Goal: Check status: Check status

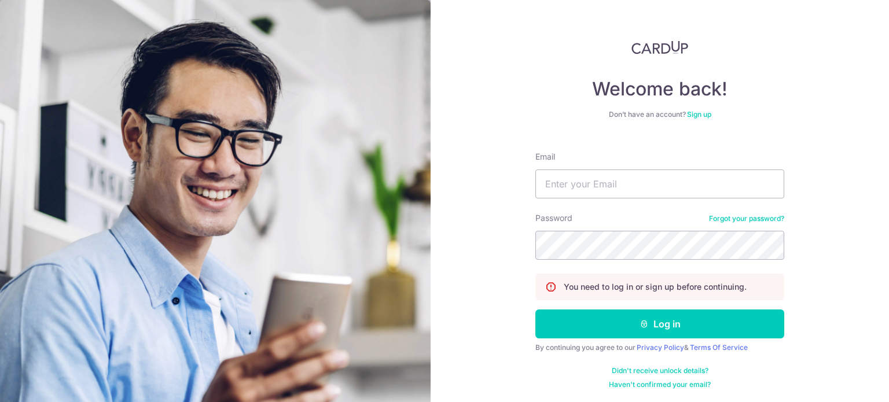
type input "[EMAIL_ADDRESS][DOMAIN_NAME]"
click at [536, 310] on button "Log in" at bounding box center [660, 324] width 249 height 29
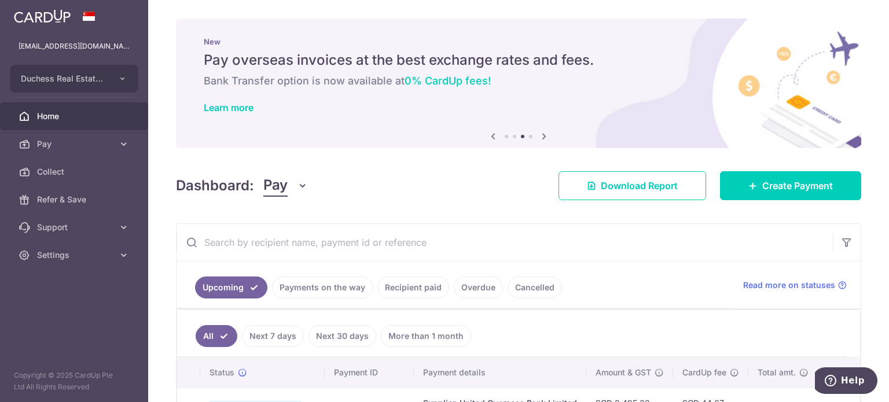
click at [353, 289] on link "Payments on the way" at bounding box center [322, 288] width 101 height 22
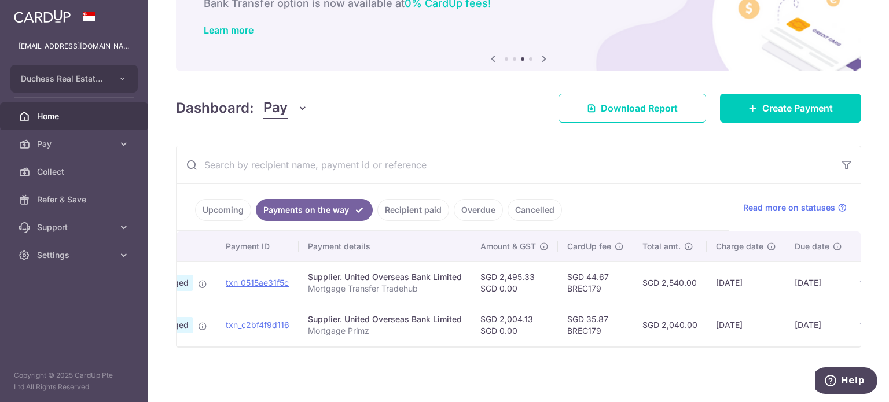
scroll to position [0, 171]
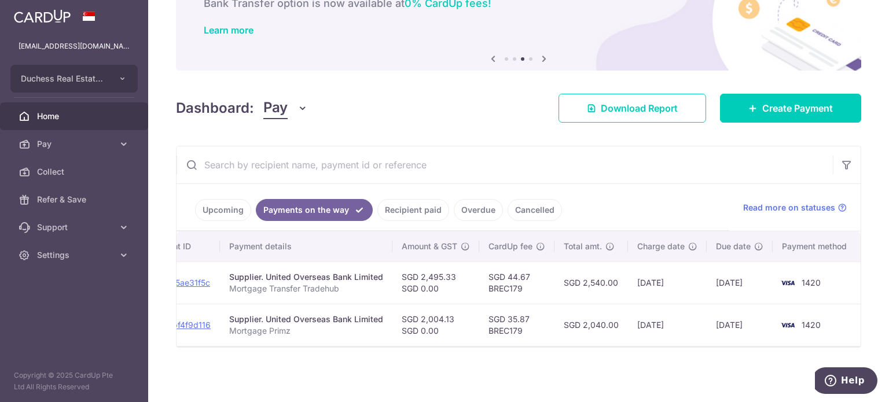
click at [213, 212] on link "Upcoming" at bounding box center [223, 210] width 56 height 22
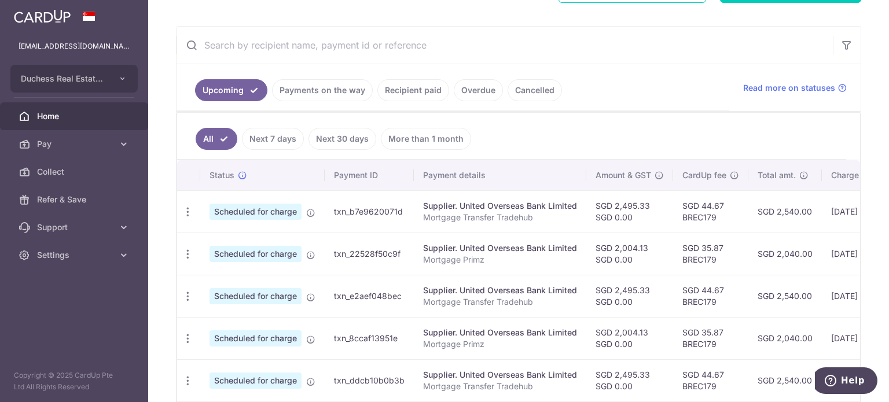
scroll to position [0, 192]
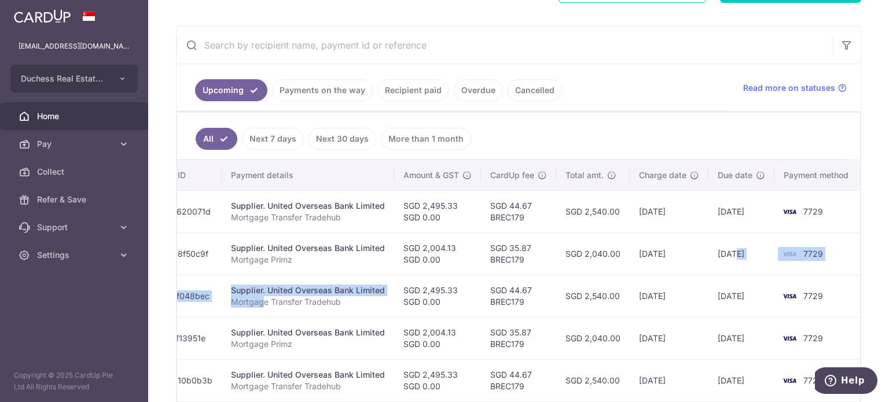
drag, startPoint x: 456, startPoint y: 298, endPoint x: 702, endPoint y: 244, distance: 251.4
click at [729, 245] on tbody "Update payment Cancel payment Scheduled for charge txn_b7e9620071d Supplier. Un…" at bounding box center [424, 401] width 878 height 423
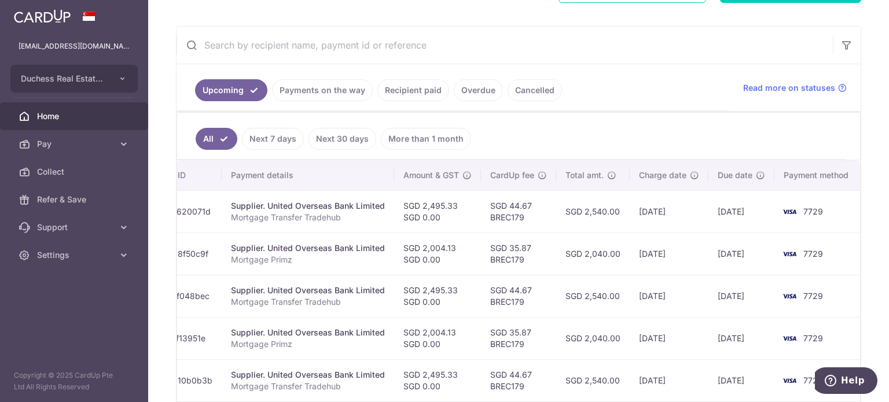
click at [621, 244] on td "SGD 2,040.00" at bounding box center [593, 254] width 74 height 42
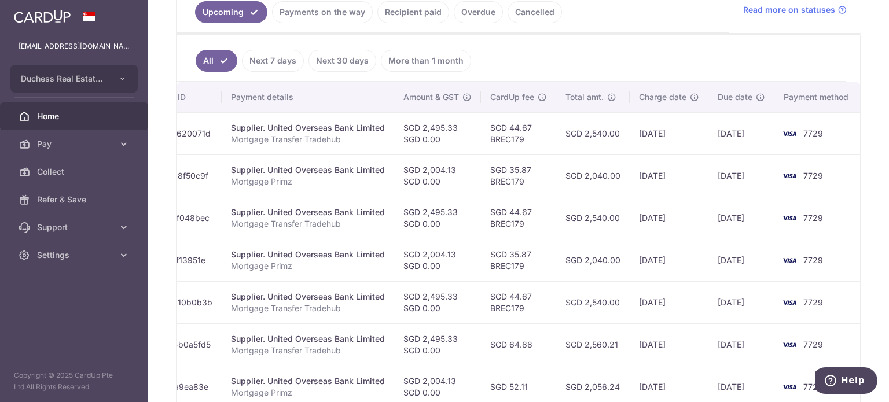
scroll to position [313, 0]
